Goal: Check status: Check status

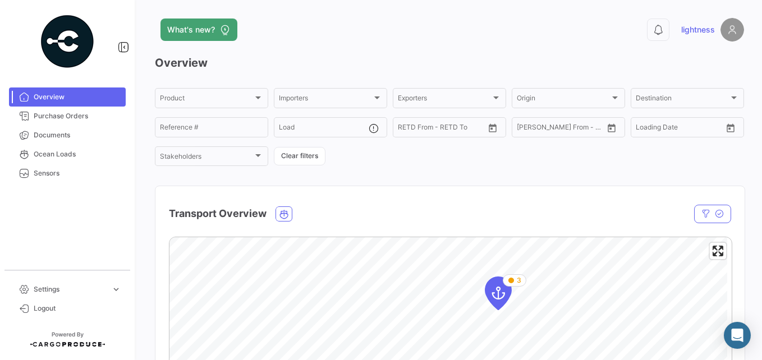
drag, startPoint x: 85, startPoint y: 3, endPoint x: 148, endPoint y: 203, distance: 209.3
click at [148, 203] on div "What's new? 0 lightness Overview Product Product Importers Importers Exporters …" at bounding box center [449, 180] width 625 height 360
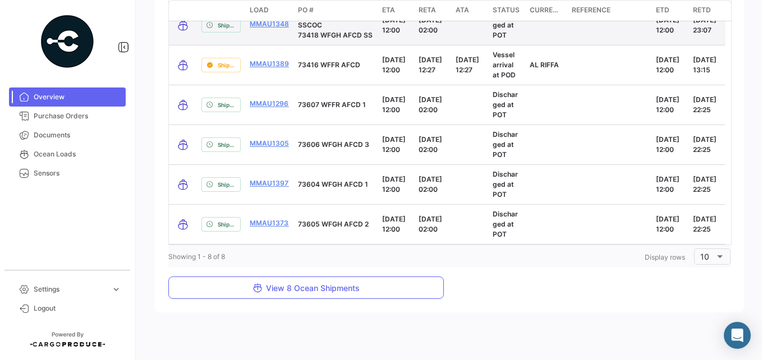
scroll to position [1256, 0]
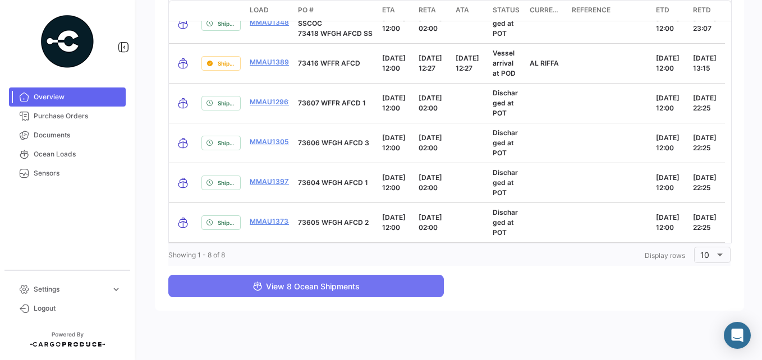
click at [326, 291] on span "View 8 Ocean Shipments" at bounding box center [306, 287] width 107 height 10
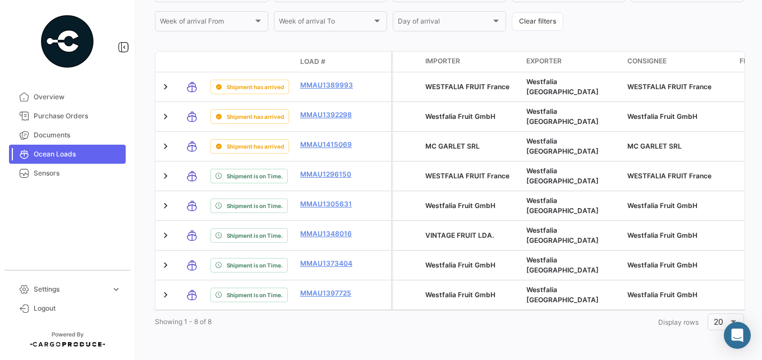
scroll to position [331, 0]
click at [622, 351] on div "What's new? 0 lightness Ocean Loads On Time Delayed Early Determining Delay vis…" at bounding box center [449, 180] width 625 height 360
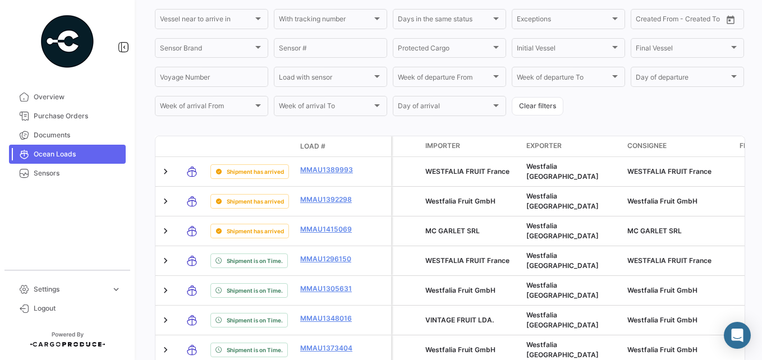
scroll to position [0, 0]
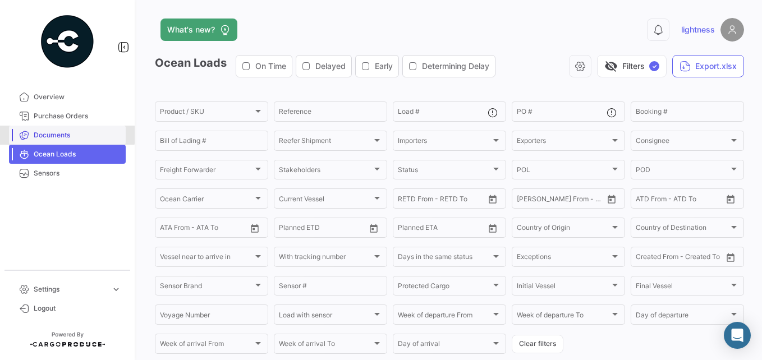
click at [61, 134] on span "Documents" at bounding box center [78, 135] width 88 height 10
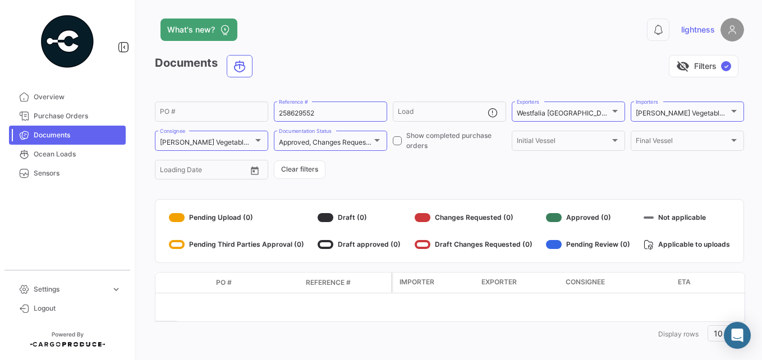
click at [329, 218] on div at bounding box center [326, 217] width 16 height 9
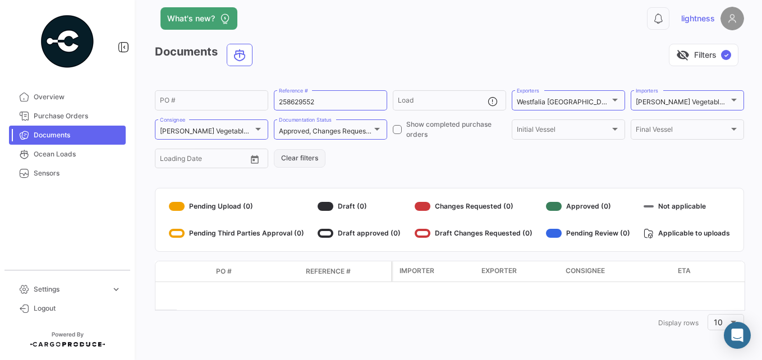
click at [314, 159] on button "Clear filters" at bounding box center [300, 158] width 52 height 19
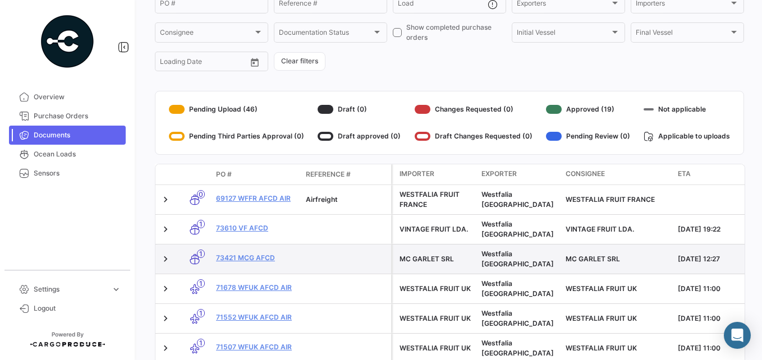
scroll to position [110, 0]
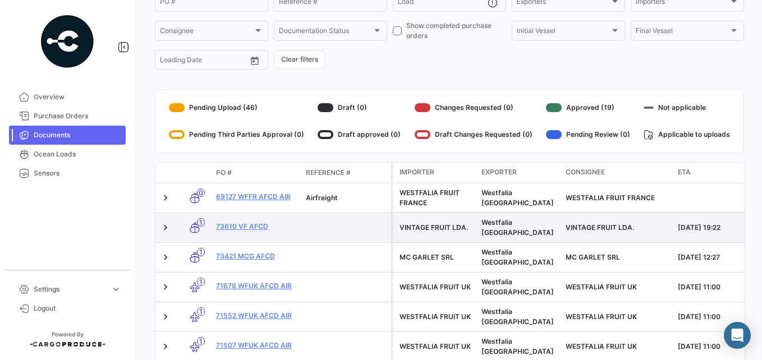
click at [350, 237] on datatable-body-cell at bounding box center [346, 227] width 90 height 29
click at [242, 224] on link "73610 VF AFCD" at bounding box center [256, 227] width 81 height 10
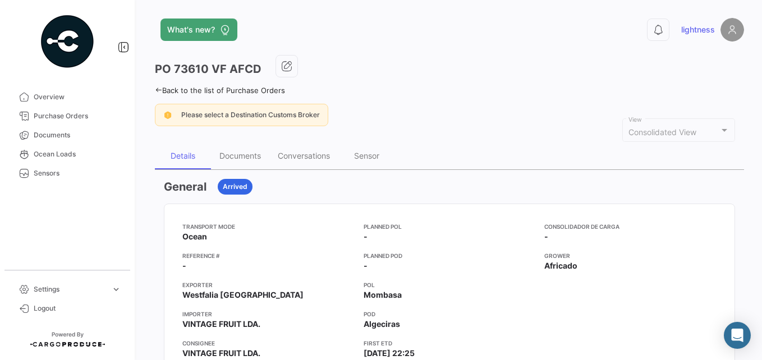
click at [258, 92] on link "Back to the list of Purchase Orders" at bounding box center [220, 90] width 130 height 9
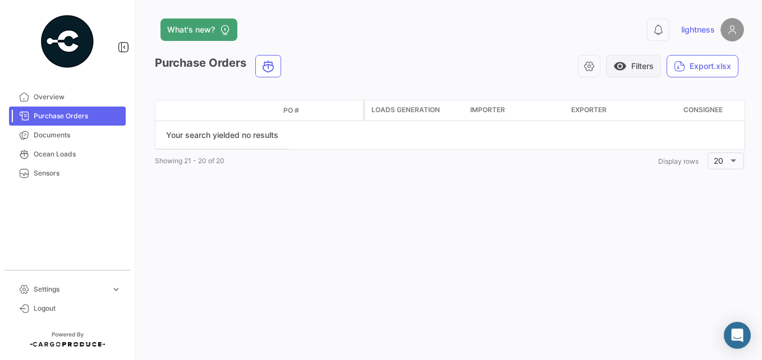
click at [617, 67] on span "visibility" at bounding box center [619, 65] width 13 height 13
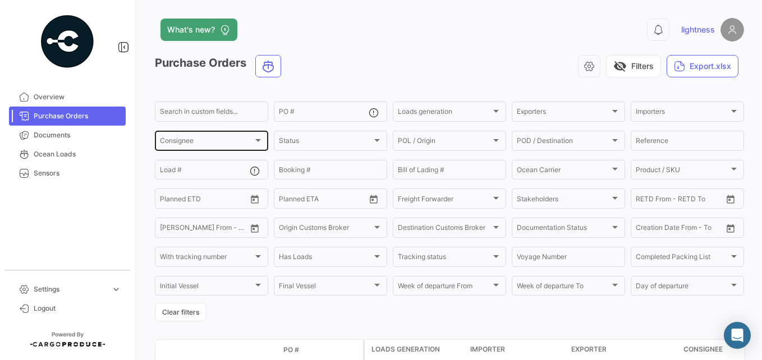
click at [247, 137] on div "Consignee Consignee" at bounding box center [211, 140] width 103 height 22
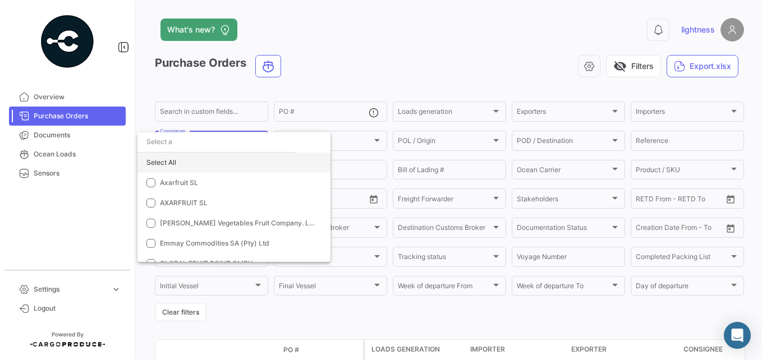
click at [173, 164] on div "Select All" at bounding box center [233, 163] width 193 height 20
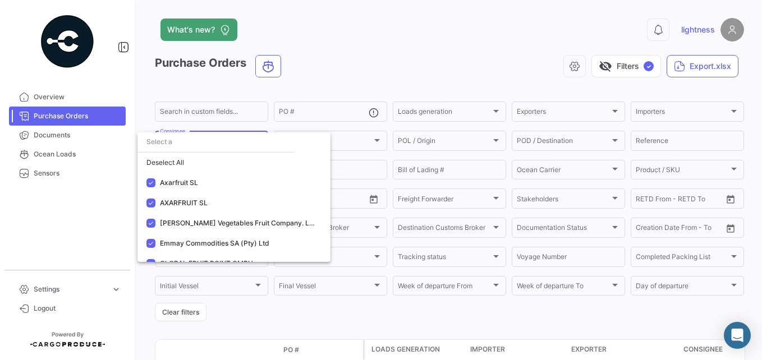
click at [365, 132] on div at bounding box center [381, 180] width 762 height 360
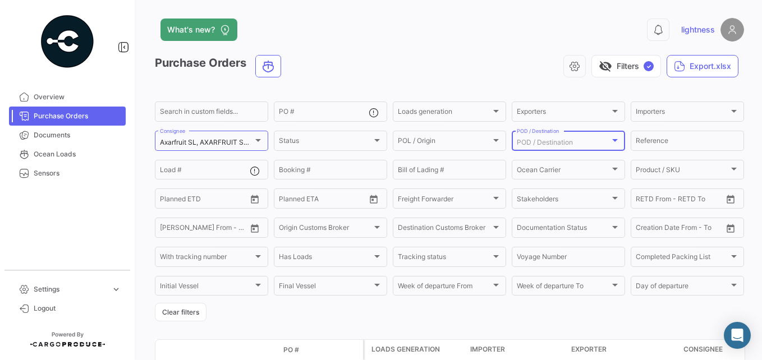
click at [530, 143] on span "POD / Destination" at bounding box center [545, 142] width 56 height 8
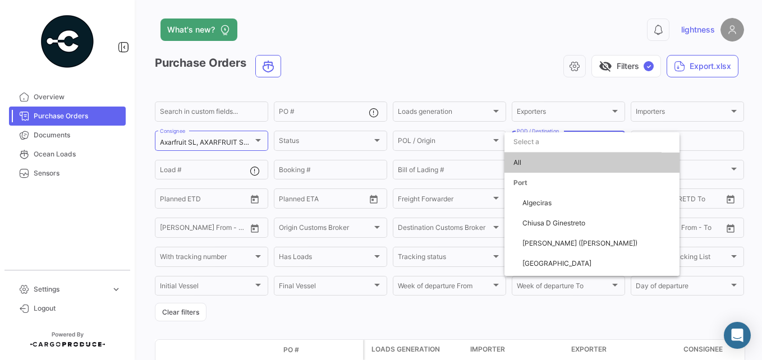
click at [455, 147] on div at bounding box center [381, 180] width 762 height 360
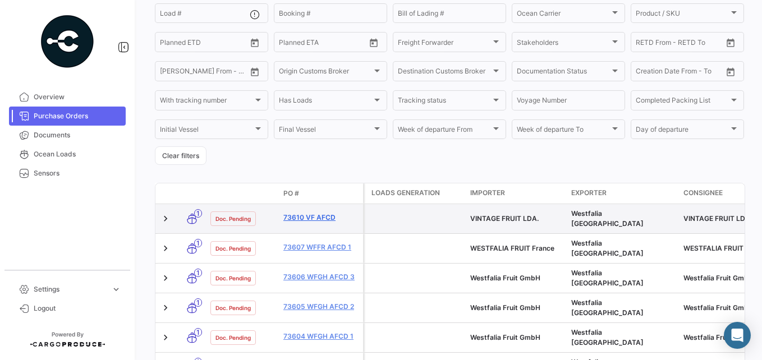
scroll to position [163, 0]
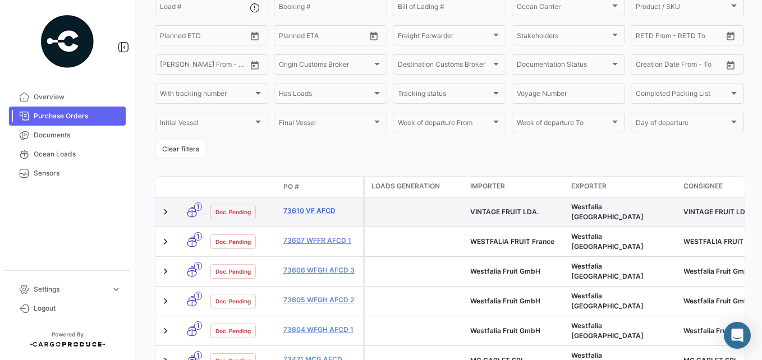
click at [310, 210] on link "73610 VF AFCD" at bounding box center [320, 211] width 75 height 10
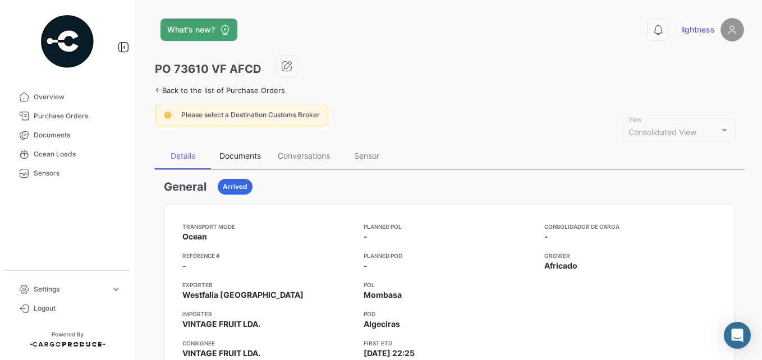
click at [251, 160] on div "Documents" at bounding box center [240, 156] width 42 height 10
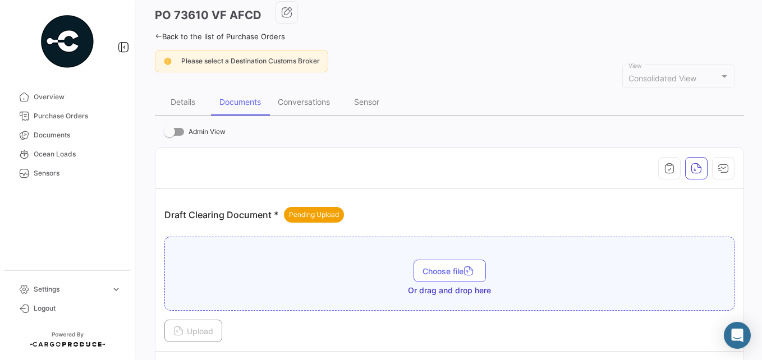
scroll to position [54, 0]
click at [448, 266] on span "Choose file" at bounding box center [450, 271] width 54 height 10
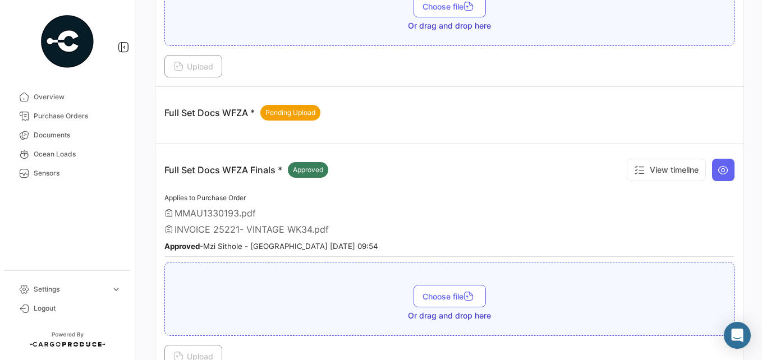
scroll to position [482, 0]
click at [645, 173] on button "View timeline" at bounding box center [666, 169] width 79 height 22
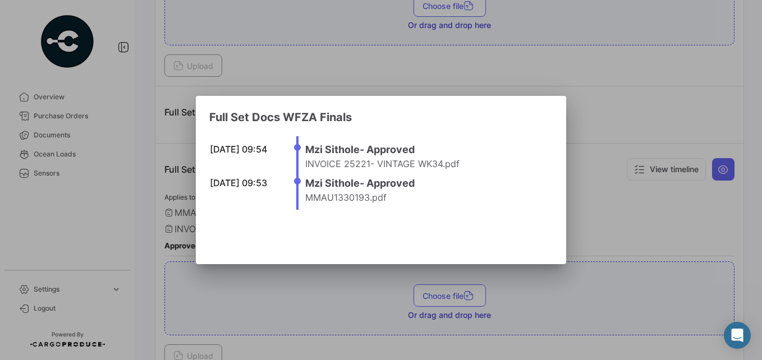
click at [604, 191] on div at bounding box center [381, 180] width 762 height 360
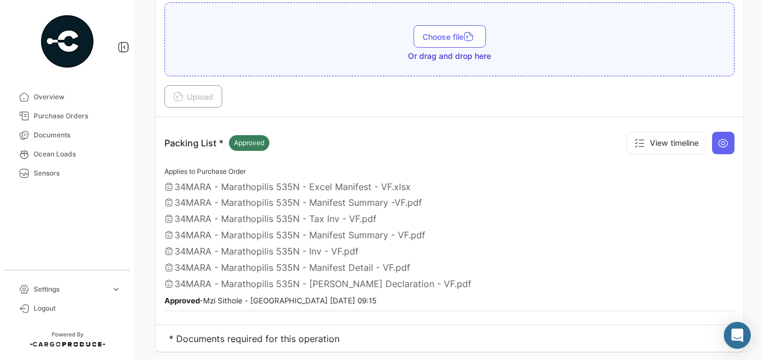
scroll to position [742, 0]
click at [718, 146] on icon at bounding box center [723, 142] width 11 height 11
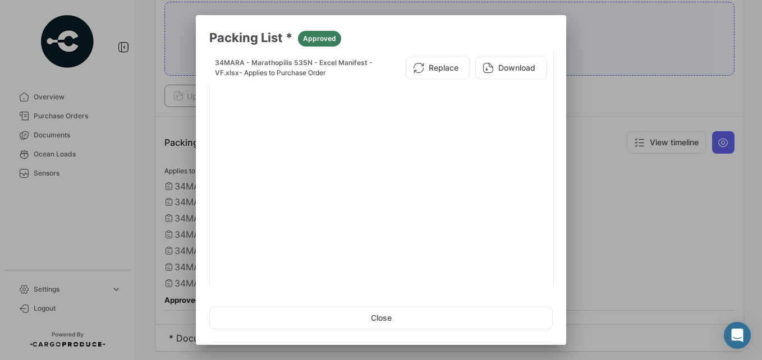
click at [592, 29] on div at bounding box center [381, 180] width 762 height 360
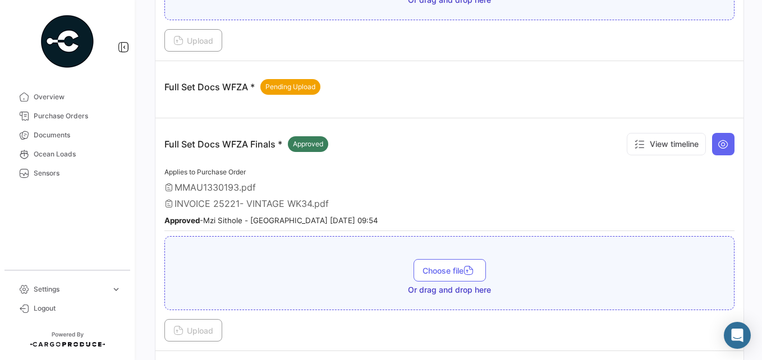
scroll to position [507, 0]
click at [718, 140] on icon at bounding box center [723, 144] width 11 height 11
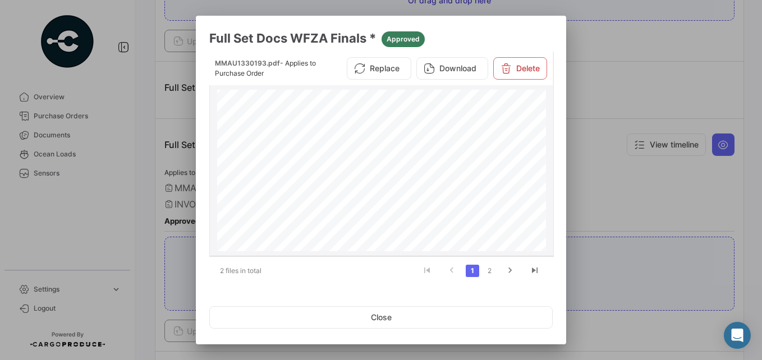
scroll to position [2663, 0]
click at [613, 177] on div at bounding box center [381, 180] width 762 height 360
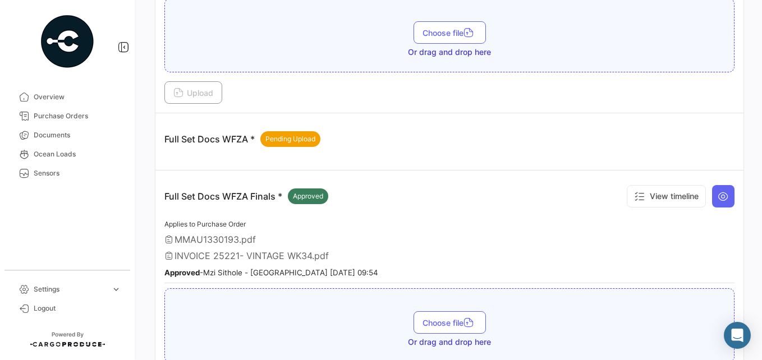
scroll to position [455, 0]
click at [726, 192] on button at bounding box center [723, 197] width 22 height 22
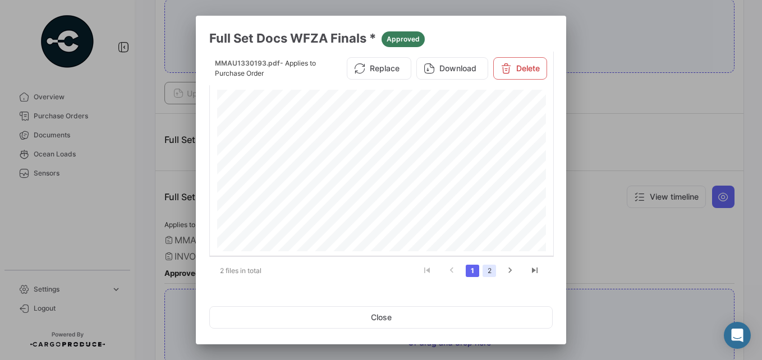
click at [491, 269] on link "2" at bounding box center [489, 271] width 13 height 12
click at [671, 92] on div at bounding box center [381, 180] width 762 height 360
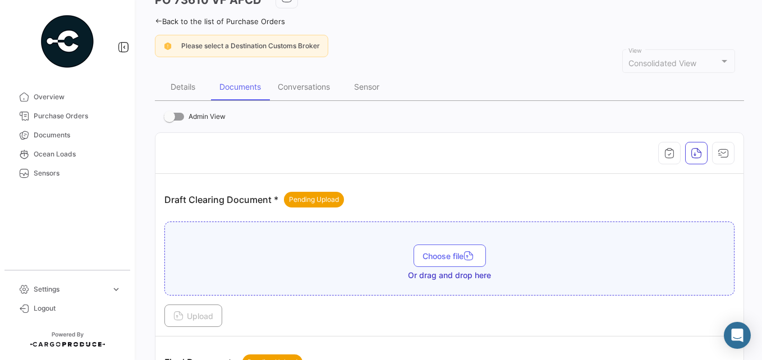
scroll to position [0, 0]
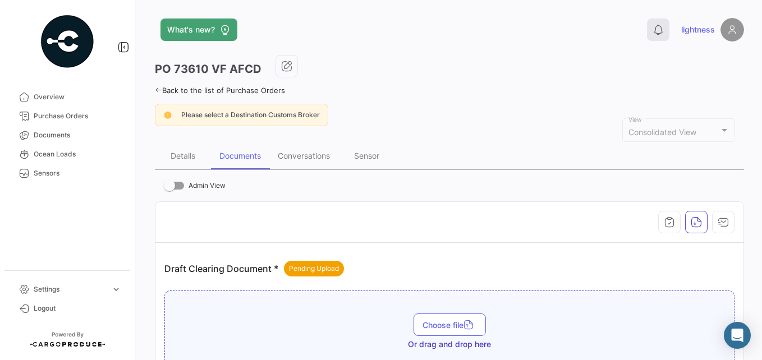
click at [653, 29] on icon at bounding box center [658, 29] width 11 height 11
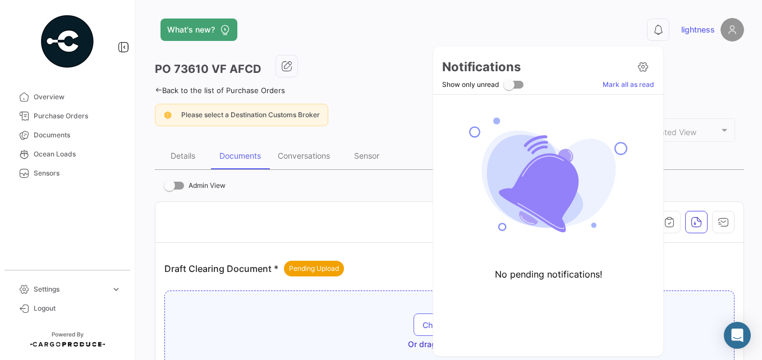
click at [575, 21] on div at bounding box center [381, 180] width 762 height 360
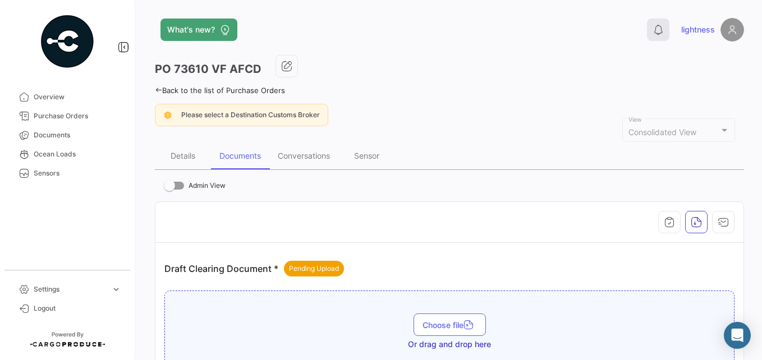
click at [653, 35] on icon at bounding box center [658, 29] width 11 height 11
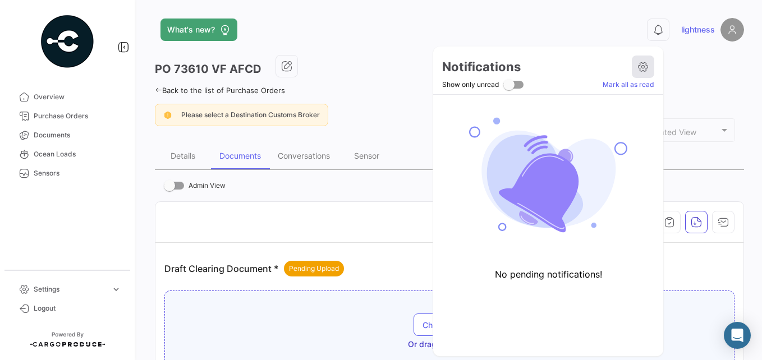
click at [647, 70] on icon at bounding box center [643, 66] width 11 height 11
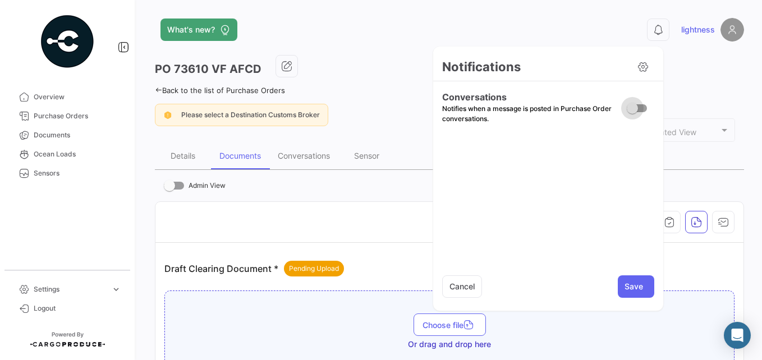
click at [646, 102] on label at bounding box center [634, 108] width 25 height 13
click at [632, 112] on input "checkbox" at bounding box center [632, 112] width 1 height 1
checkbox input "true"
click at [637, 285] on button "Save" at bounding box center [636, 287] width 36 height 22
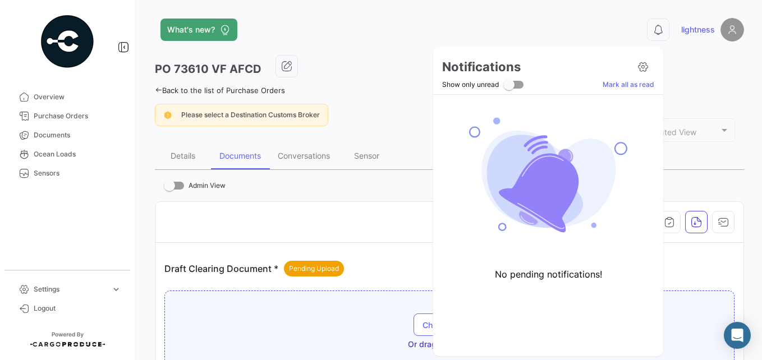
click at [599, 23] on div at bounding box center [381, 180] width 762 height 360
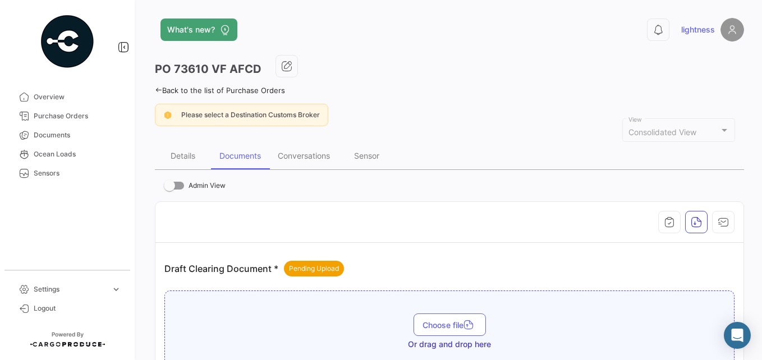
click at [728, 34] on img at bounding box center [733, 30] width 24 height 24
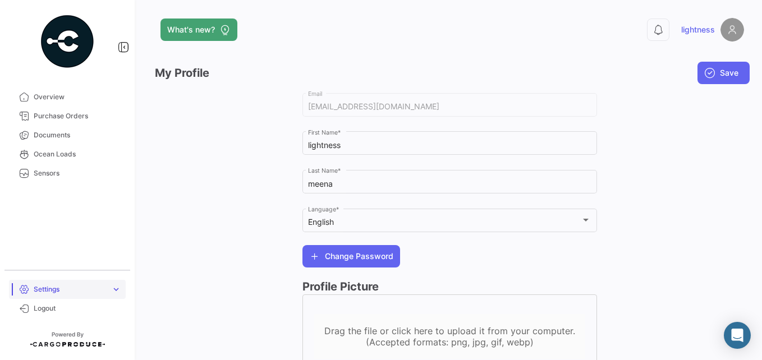
click at [64, 290] on span "Settings" at bounding box center [70, 290] width 73 height 10
click at [720, 69] on span "Save" at bounding box center [729, 72] width 19 height 11
click at [60, 150] on span "Ocean Loads" at bounding box center [78, 154] width 88 height 10
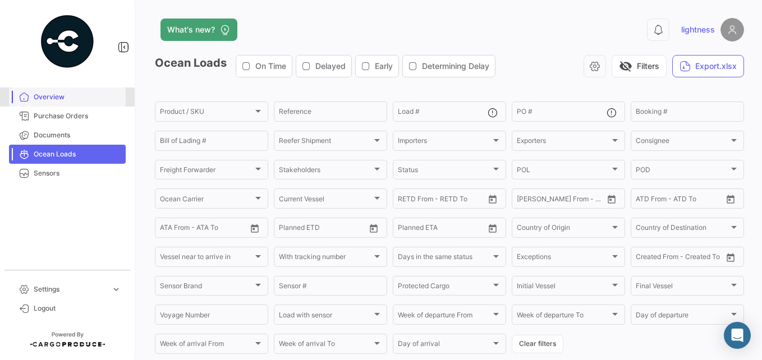
click at [59, 102] on link "Overview" at bounding box center [67, 97] width 117 height 19
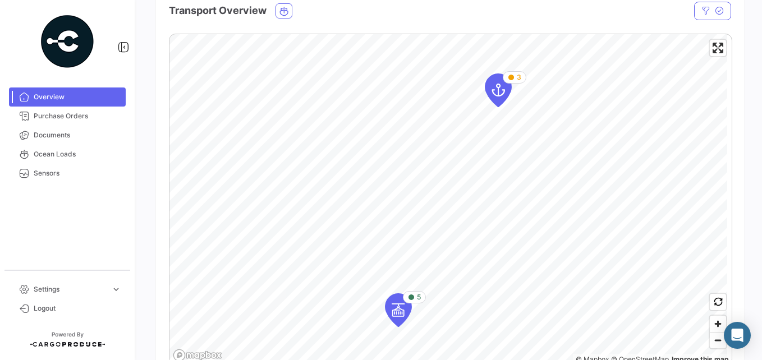
scroll to position [203, 0]
click at [497, 86] on icon "Map marker" at bounding box center [498, 91] width 16 height 24
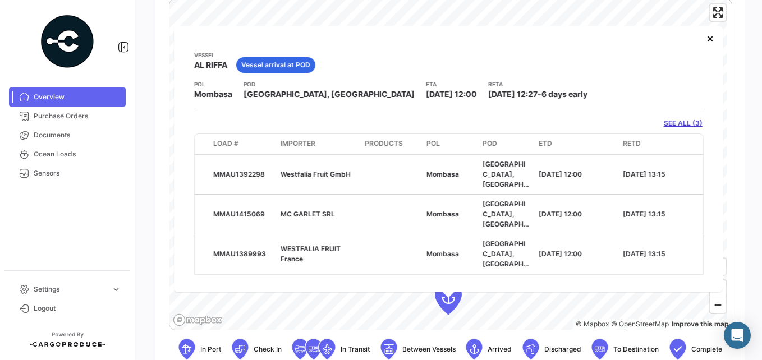
scroll to position [239, 0]
click at [711, 31] on button "×" at bounding box center [710, 37] width 22 height 22
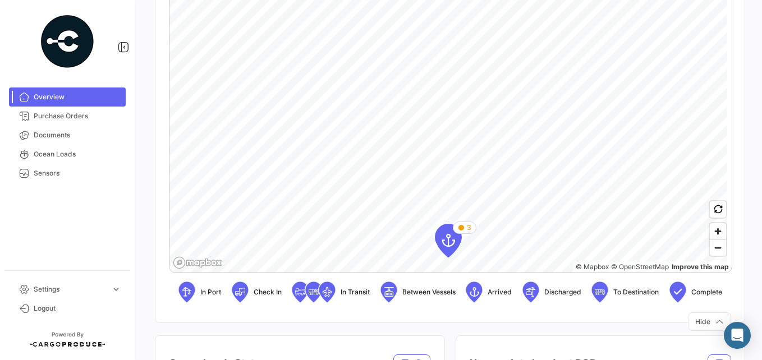
scroll to position [295, 0]
click at [395, 290] on icon at bounding box center [388, 293] width 11 height 24
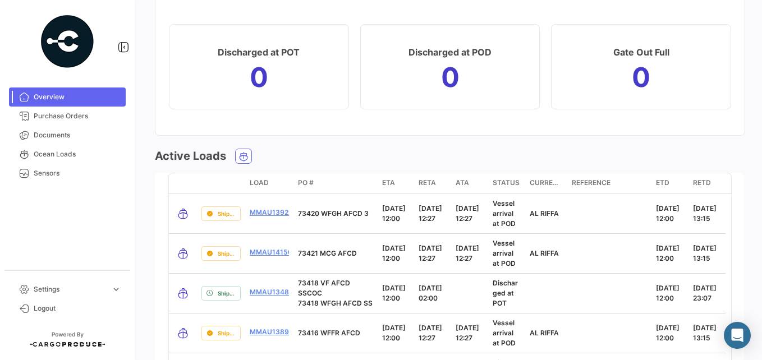
scroll to position [955, 0]
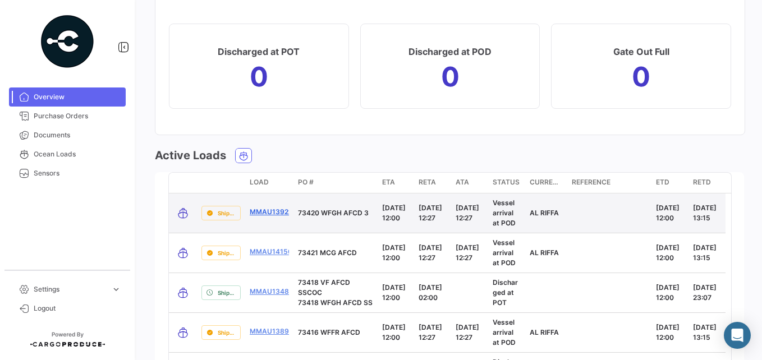
click at [277, 217] on link "MMAU1392298" at bounding box center [276, 212] width 52 height 10
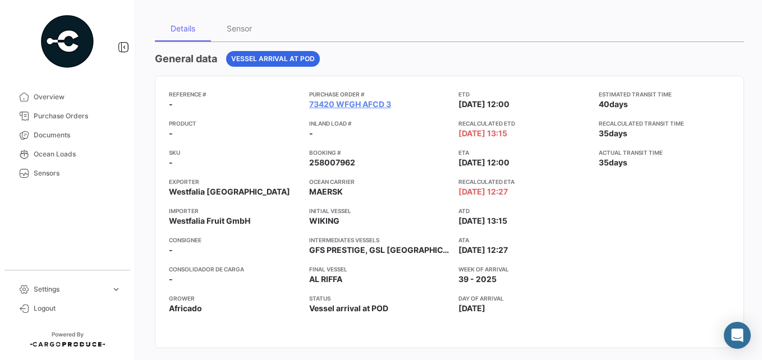
scroll to position [86, 0]
